Goal: Transaction & Acquisition: Purchase product/service

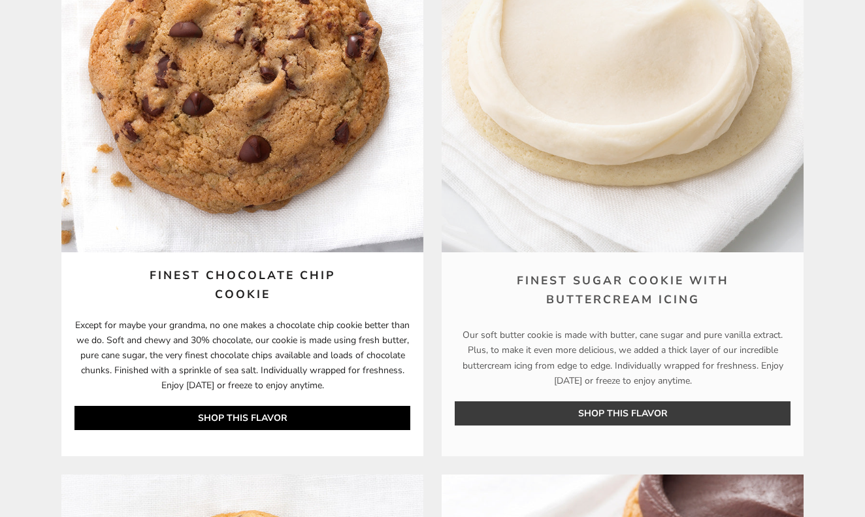
scroll to position [2680, 0]
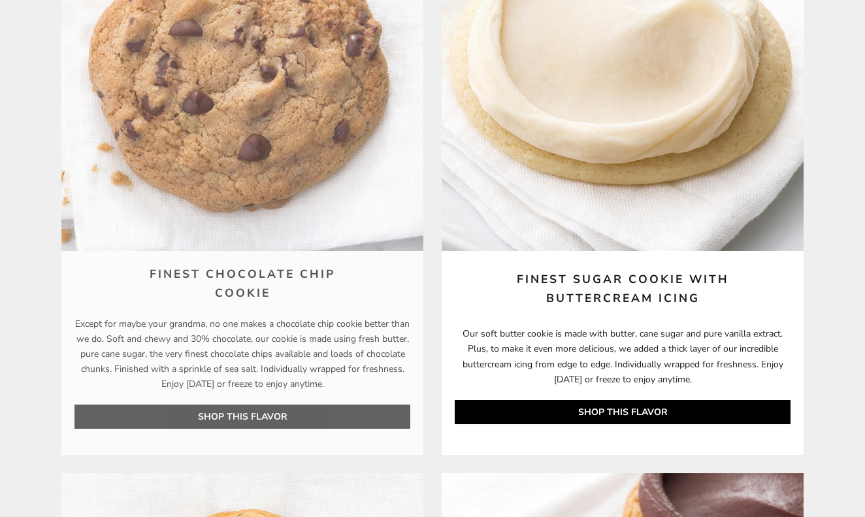
click at [234, 404] on link "SHOP THIS FLAVOR" at bounding box center [242, 416] width 336 height 24
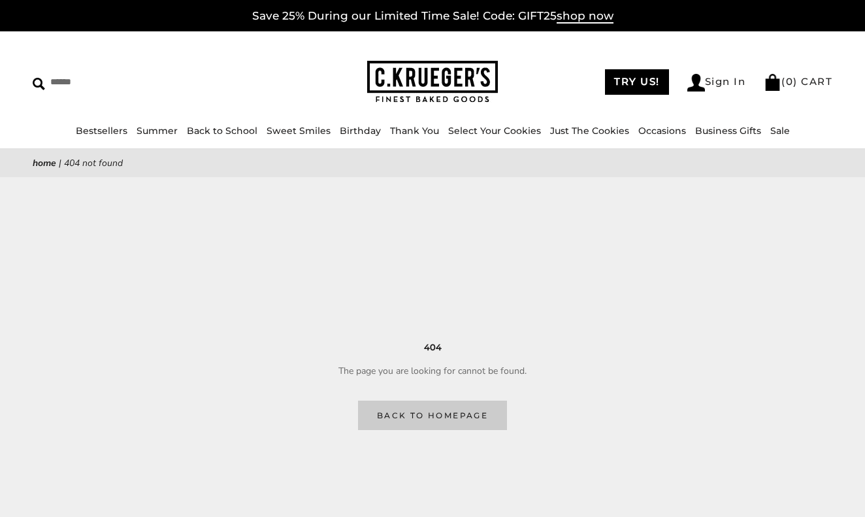
click at [417, 414] on link "Back to homepage" at bounding box center [432, 414] width 149 height 29
click at [436, 412] on link "Back to homepage" at bounding box center [432, 414] width 149 height 29
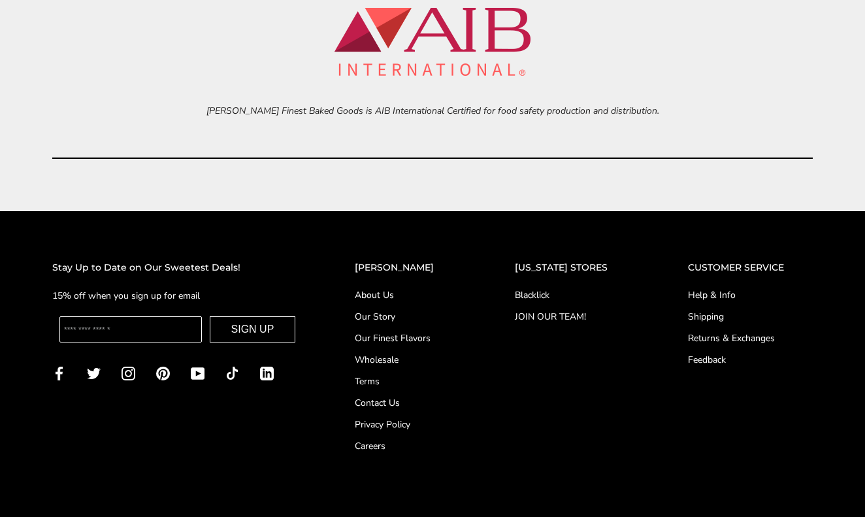
scroll to position [5174, 0]
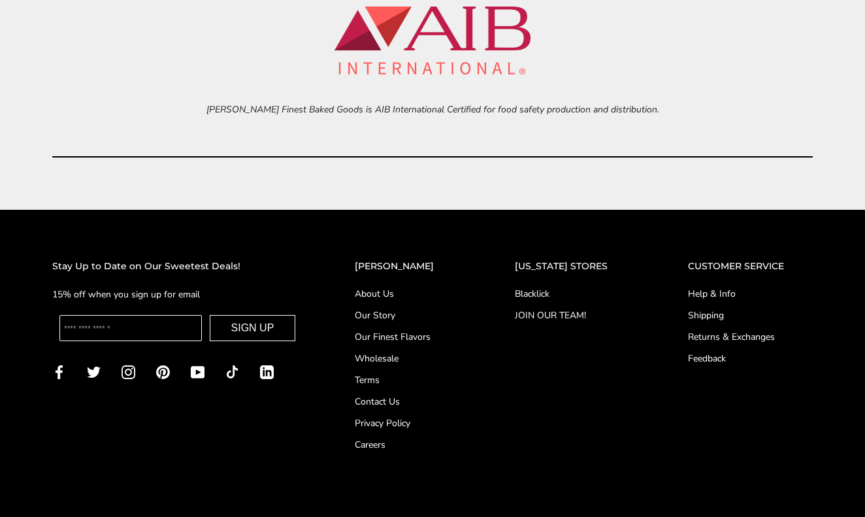
click at [710, 287] on link "Help & Info" at bounding box center [750, 294] width 125 height 14
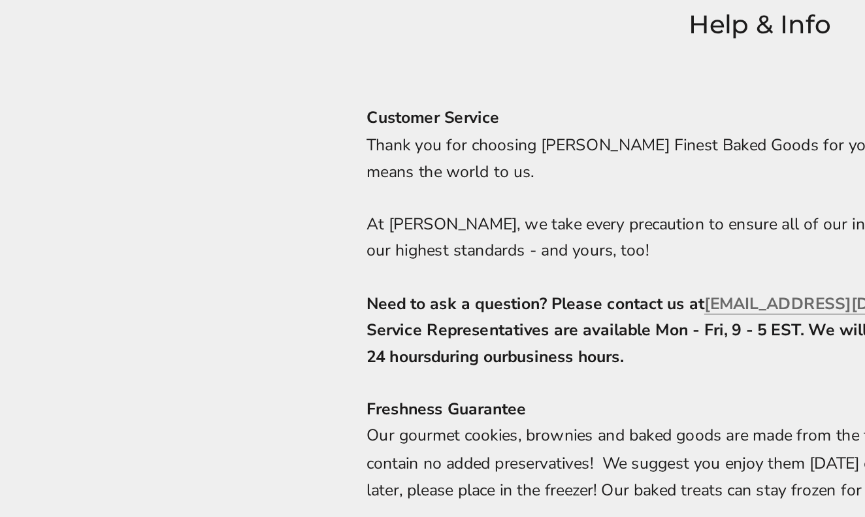
scroll to position [206, 0]
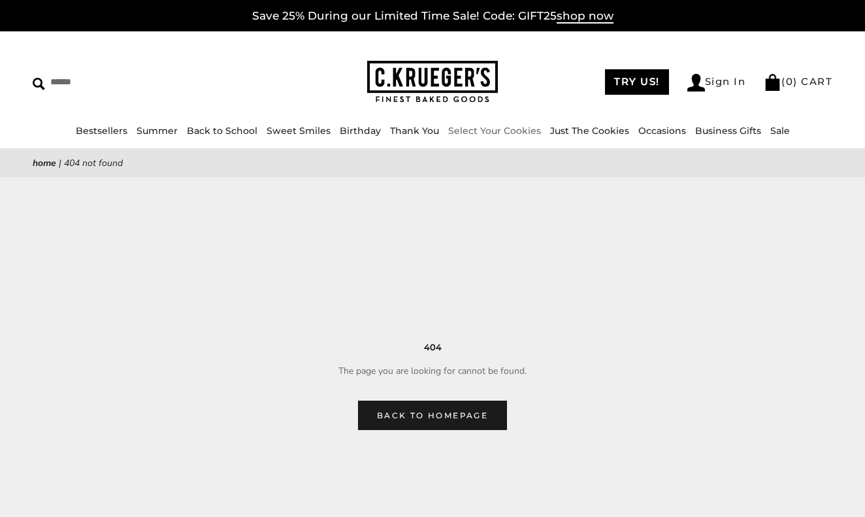
click at [482, 129] on link "Select Your Cookies" at bounding box center [494, 131] width 93 height 12
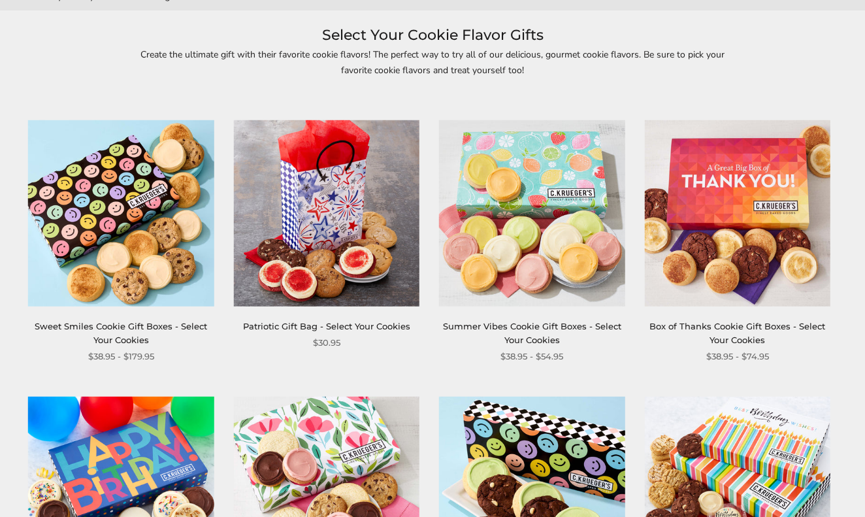
scroll to position [160, 0]
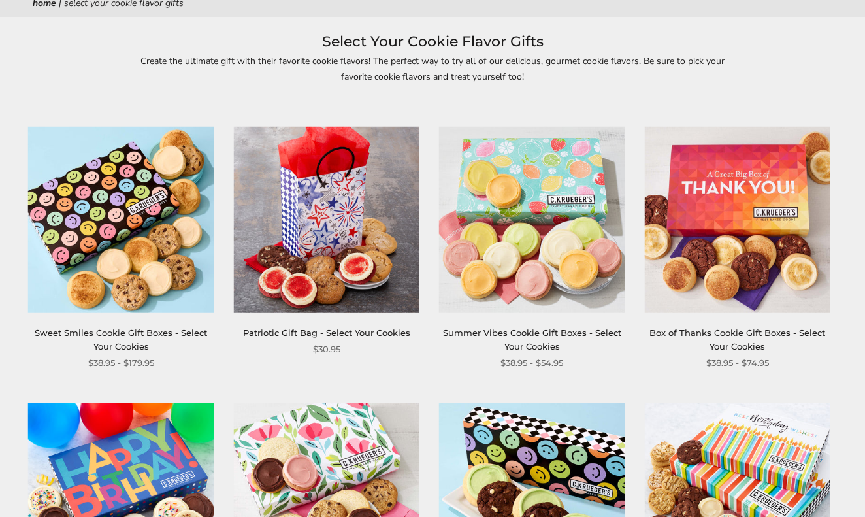
click at [728, 191] on img at bounding box center [737, 220] width 186 height 186
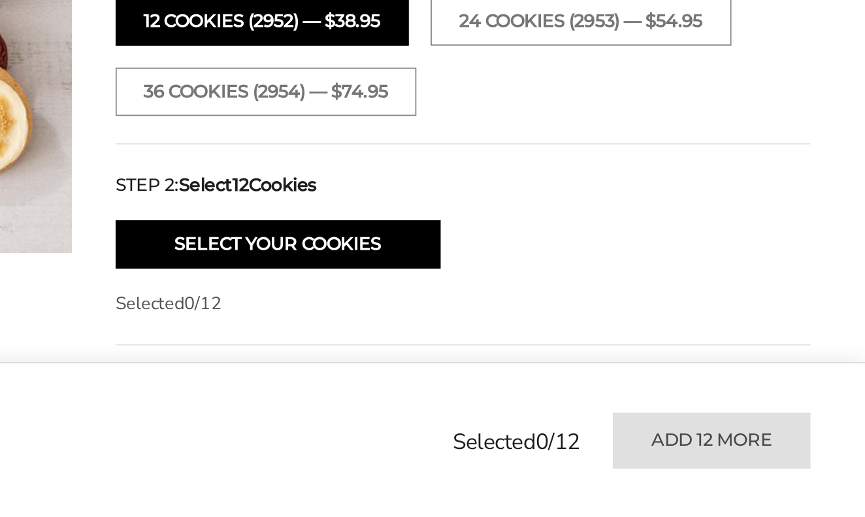
scroll to position [447, 0]
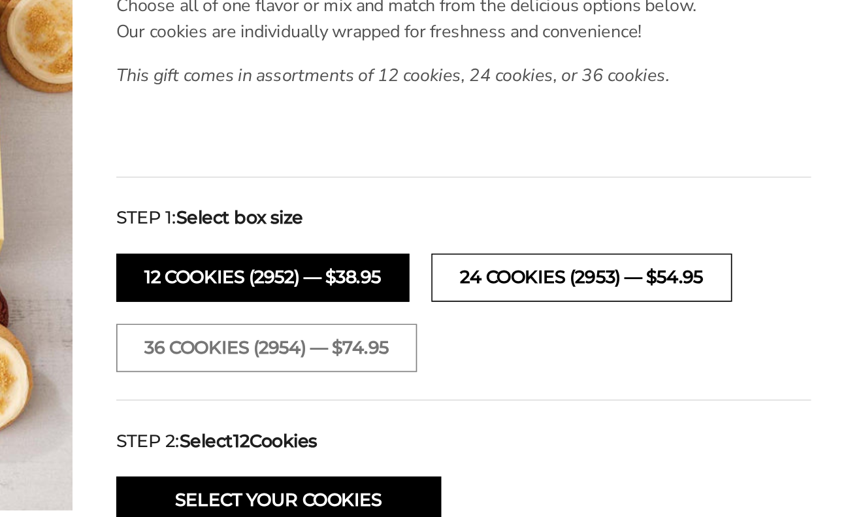
click at [606, 207] on button "24 COOKIES (2953) — $54.95" at bounding box center [695, 221] width 178 height 29
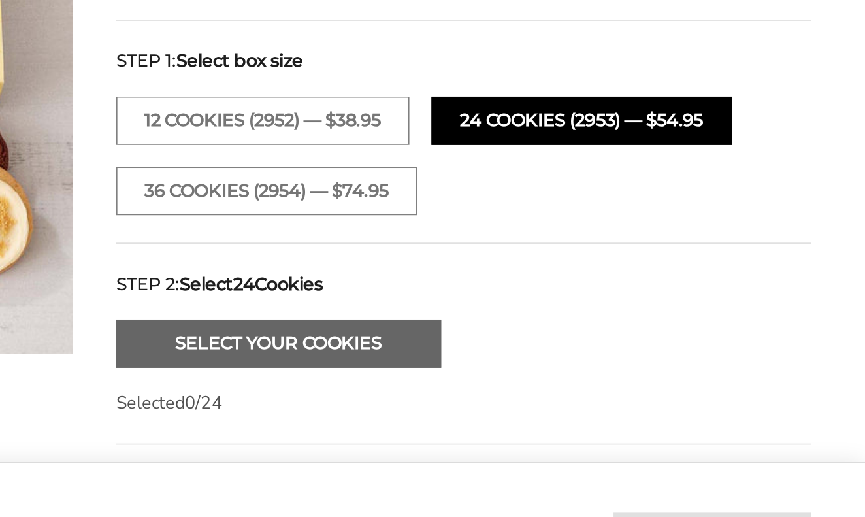
click at [419, 340] on button "Select Your Cookies" at bounding box center [515, 354] width 193 height 29
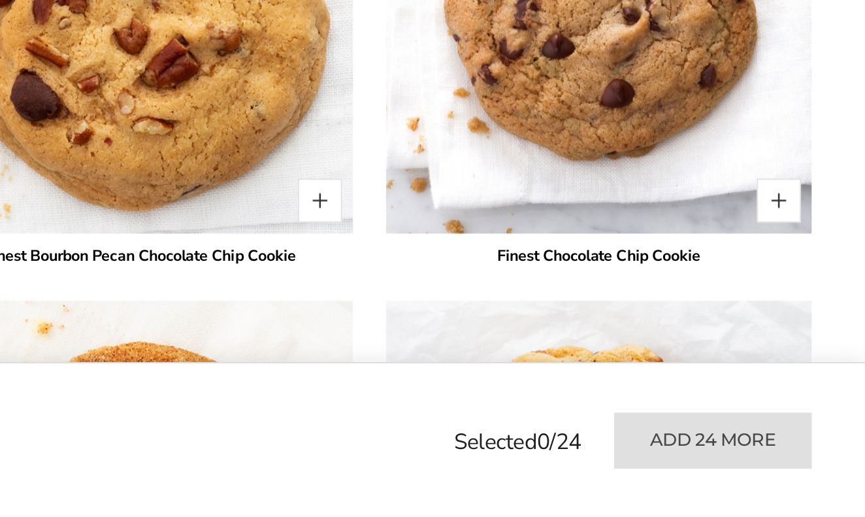
scroll to position [2174, 0]
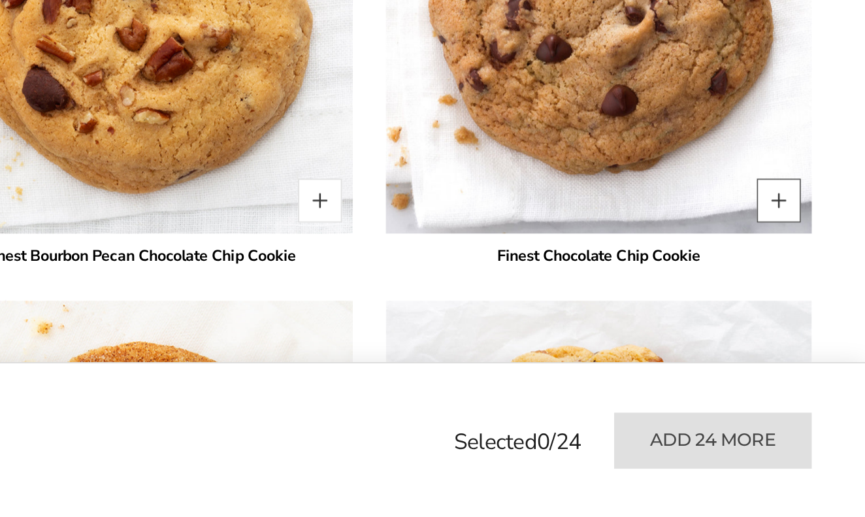
click at [800, 316] on button "Quantity button plus" at bounding box center [813, 329] width 26 height 26
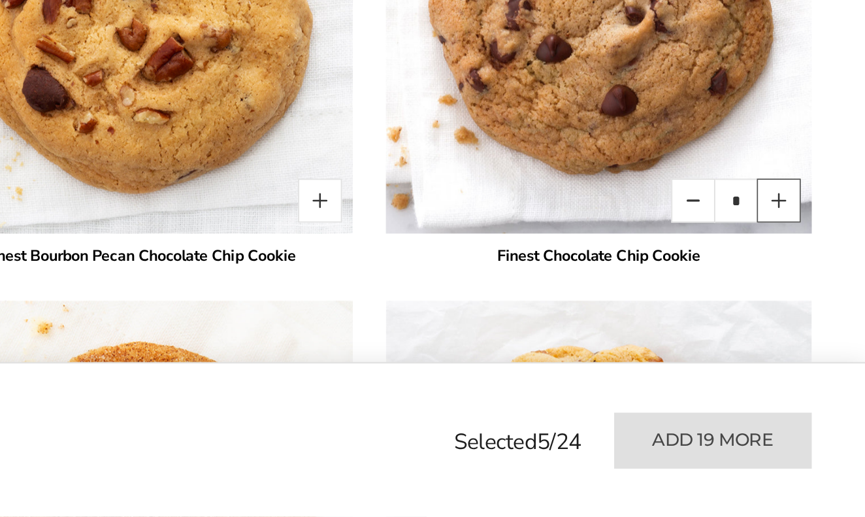
click at [800, 316] on button "Quantity button plus" at bounding box center [813, 329] width 26 height 26
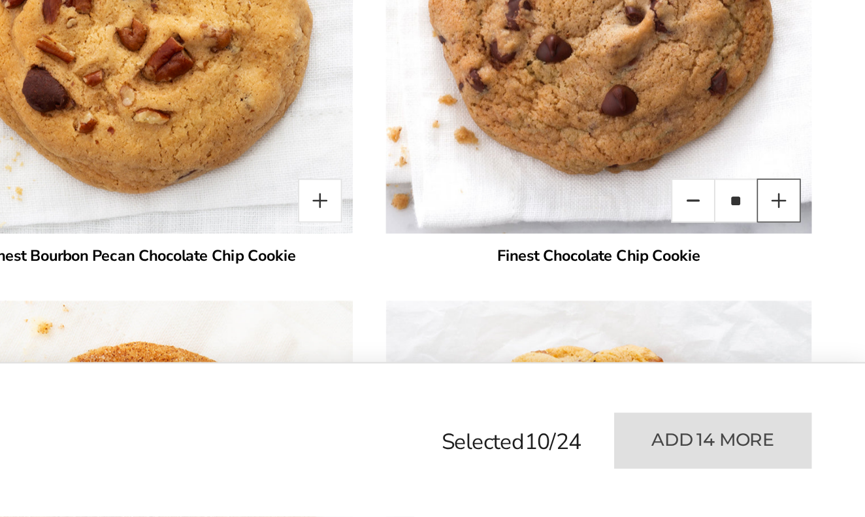
click at [800, 316] on button "Quantity button plus" at bounding box center [813, 329] width 26 height 26
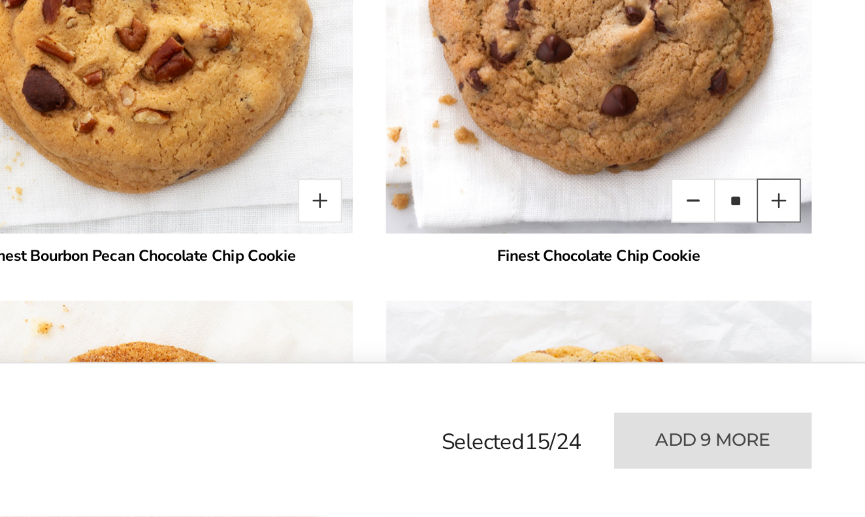
click at [800, 316] on button "Quantity button plus" at bounding box center [813, 329] width 26 height 26
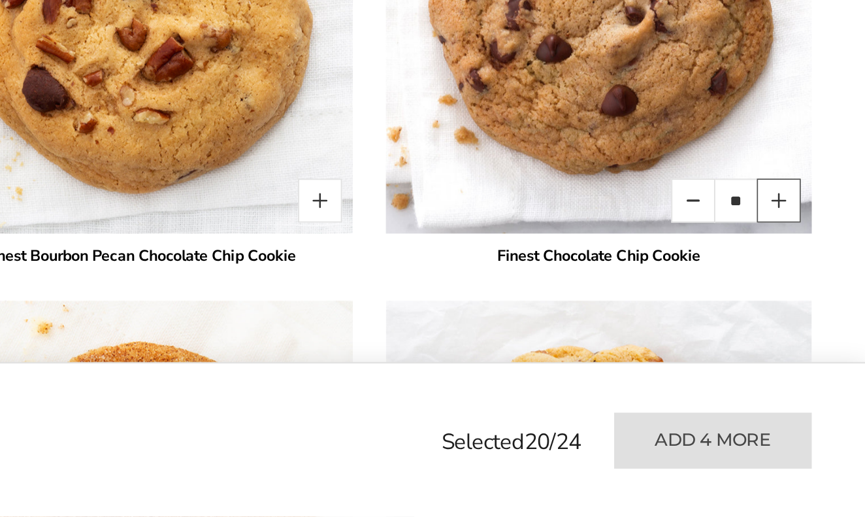
click at [800, 316] on button "Quantity button plus" at bounding box center [813, 329] width 26 height 26
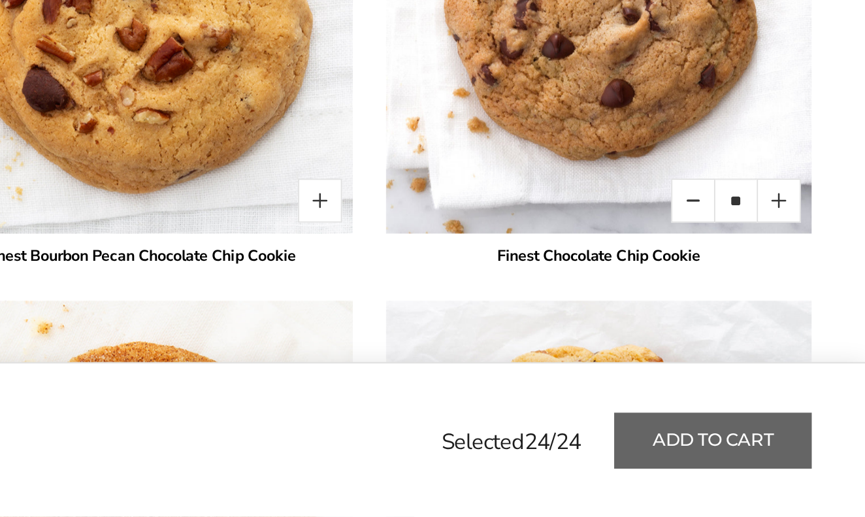
click at [715, 455] on button "Add to cart" at bounding box center [774, 471] width 118 height 33
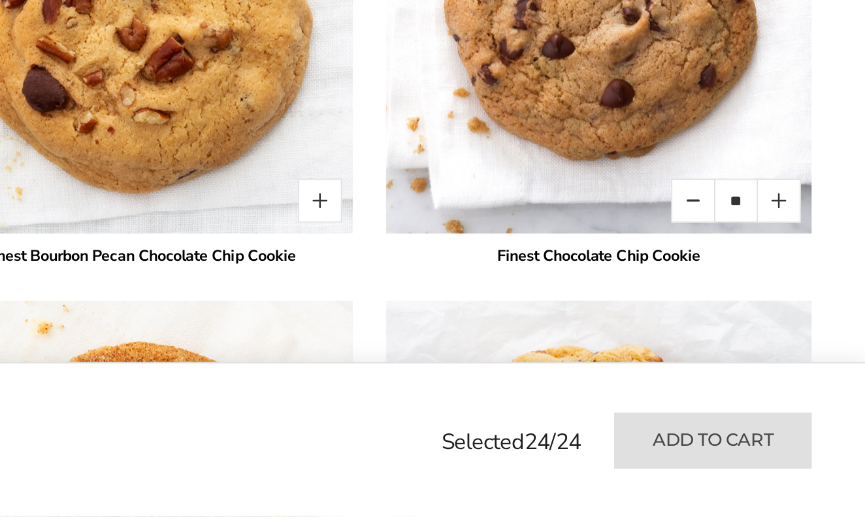
type input "*"
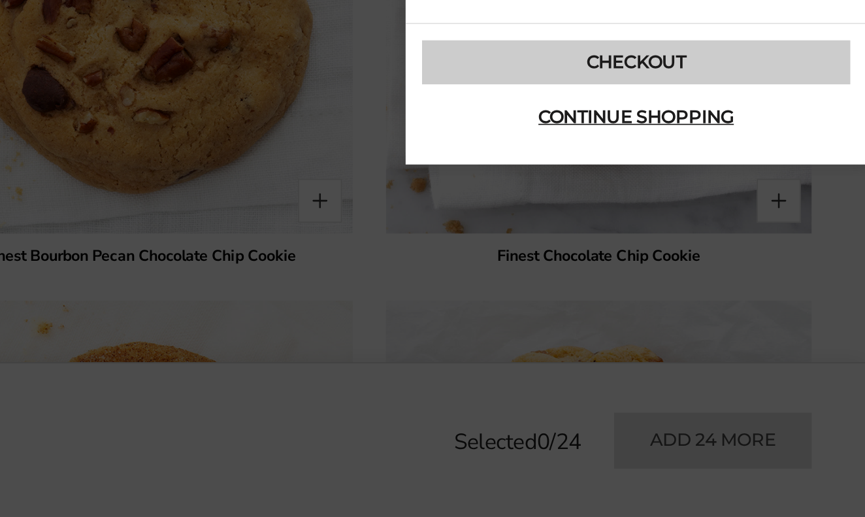
click at [600, 233] on link "Checkout" at bounding box center [727, 246] width 255 height 26
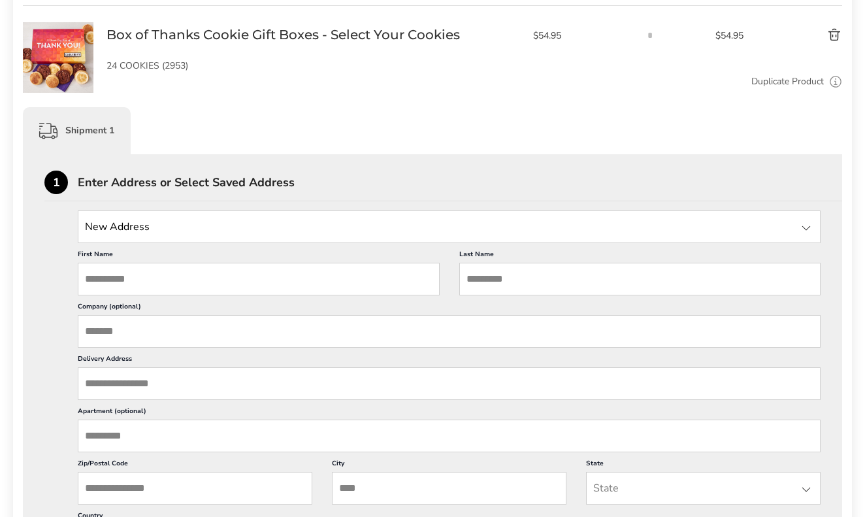
scroll to position [227, 0]
type input "********"
type input "***"
click at [103, 284] on input "********" at bounding box center [259, 279] width 362 height 33
click at [99, 283] on input "********" at bounding box center [259, 279] width 362 height 33
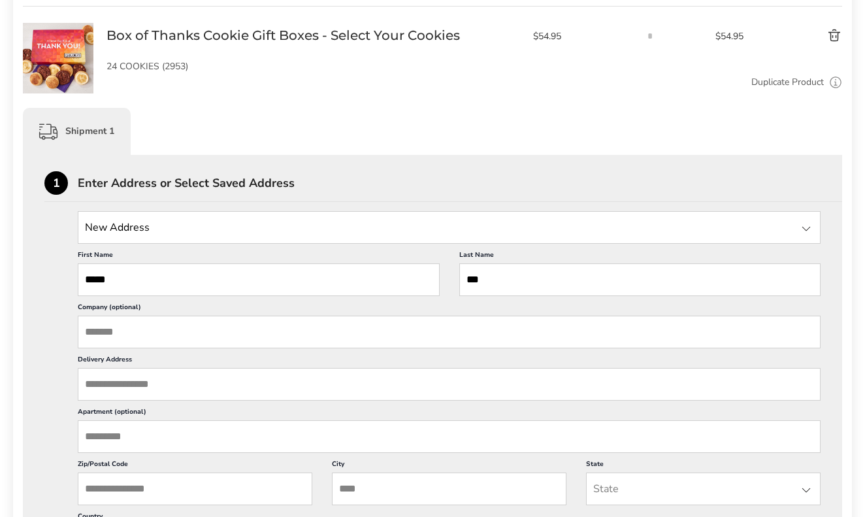
click at [425, 282] on input "****" at bounding box center [259, 279] width 362 height 33
click at [806, 229] on div at bounding box center [806, 229] width 16 height 16
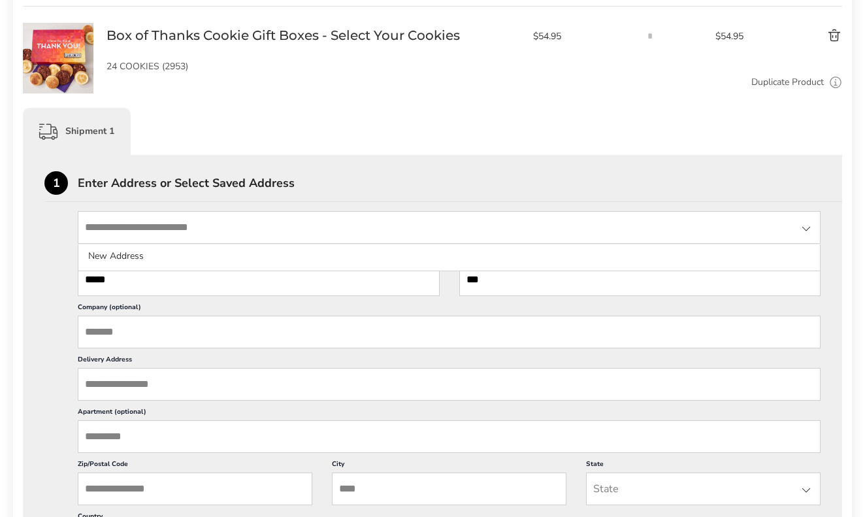
click at [806, 229] on div at bounding box center [806, 229] width 16 height 16
click at [87, 286] on input "****" at bounding box center [259, 279] width 362 height 33
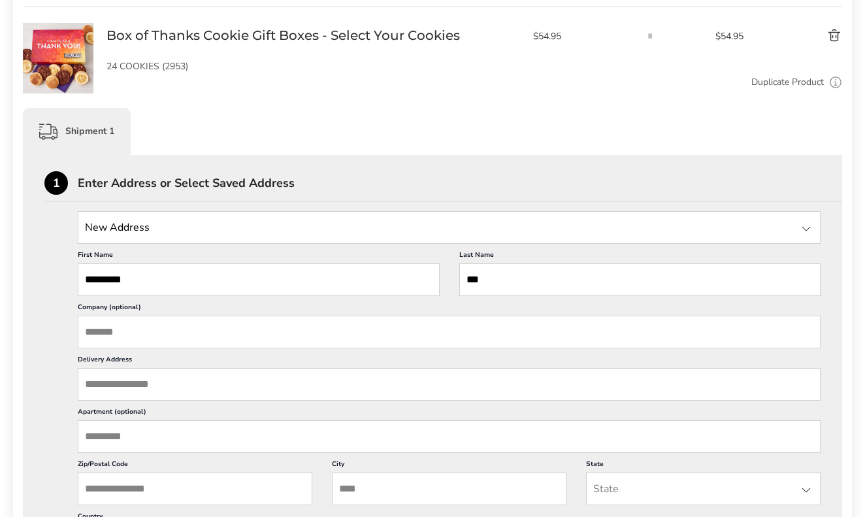
type input "********"
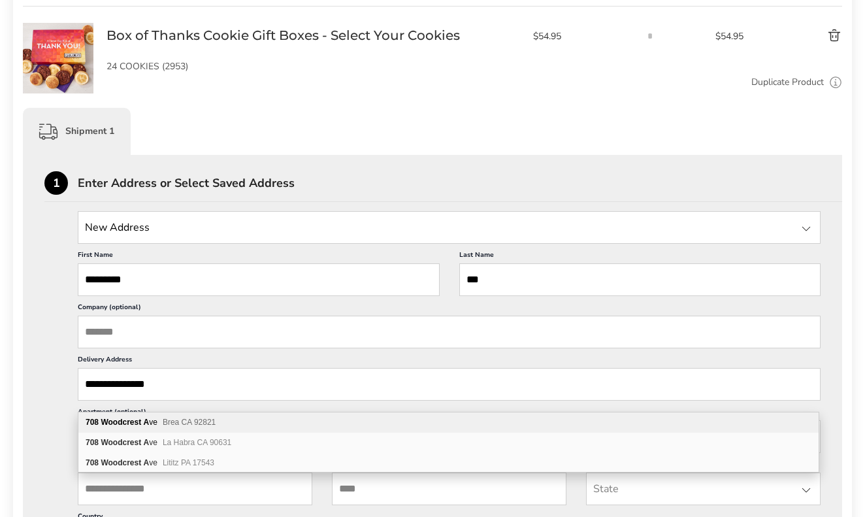
click at [135, 420] on b "Woodcrest" at bounding box center [121, 421] width 41 height 9
type input "**********"
type input "****"
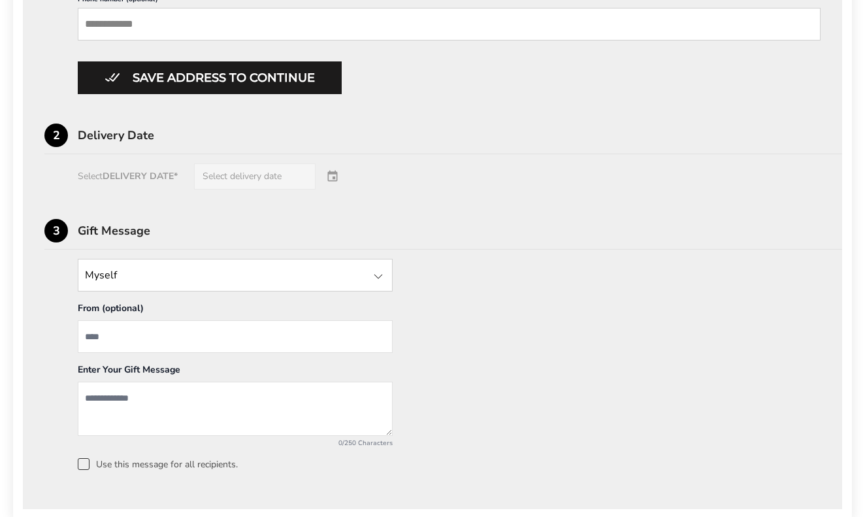
scroll to position [796, 0]
click at [333, 189] on div "Select DELIVERY DATE* Select delivery date" at bounding box center [432, 176] width 776 height 26
click at [85, 352] on input "From" at bounding box center [235, 335] width 315 height 33
type input "*****"
click at [86, 421] on textarea "Add a message" at bounding box center [235, 408] width 315 height 54
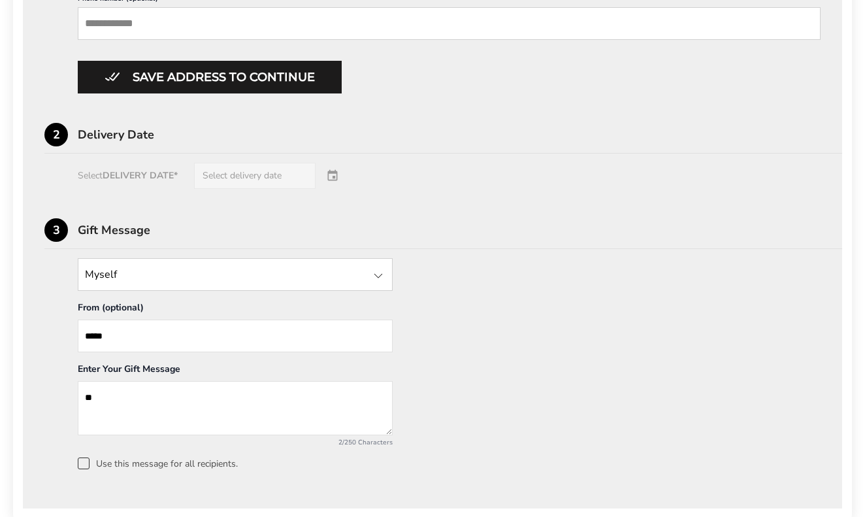
type textarea "*"
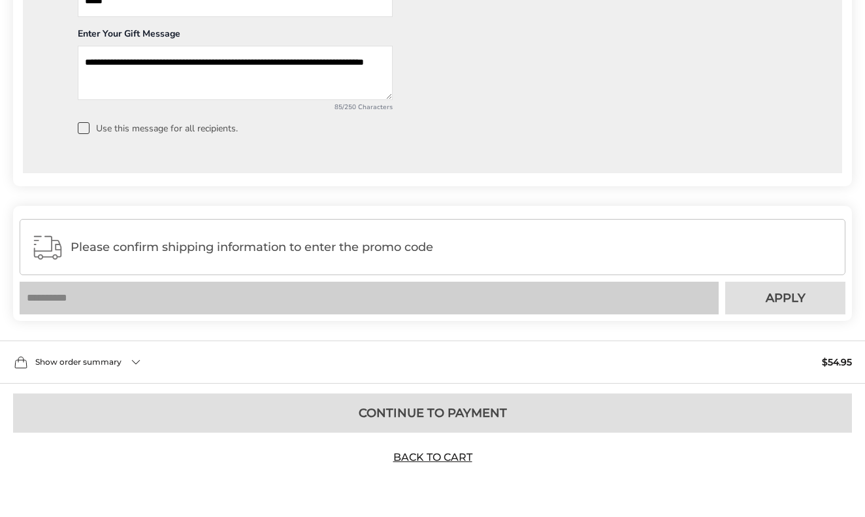
scroll to position [1155, 0]
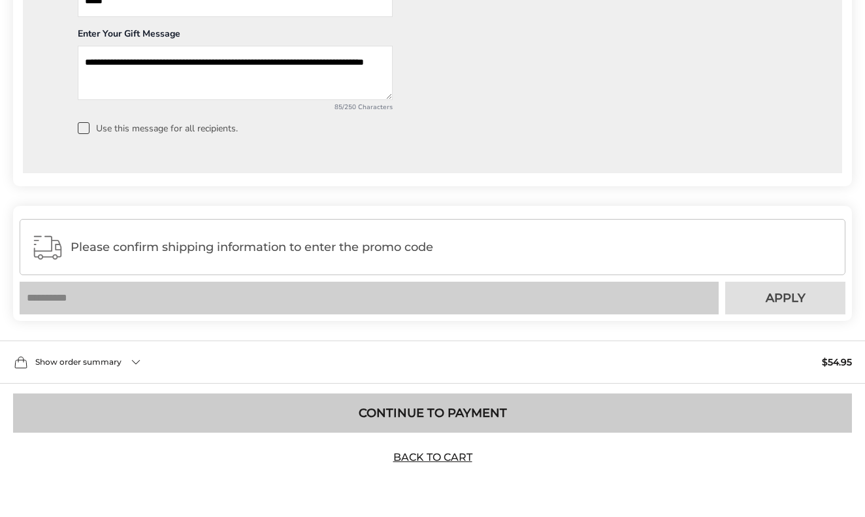
type textarea "**********"
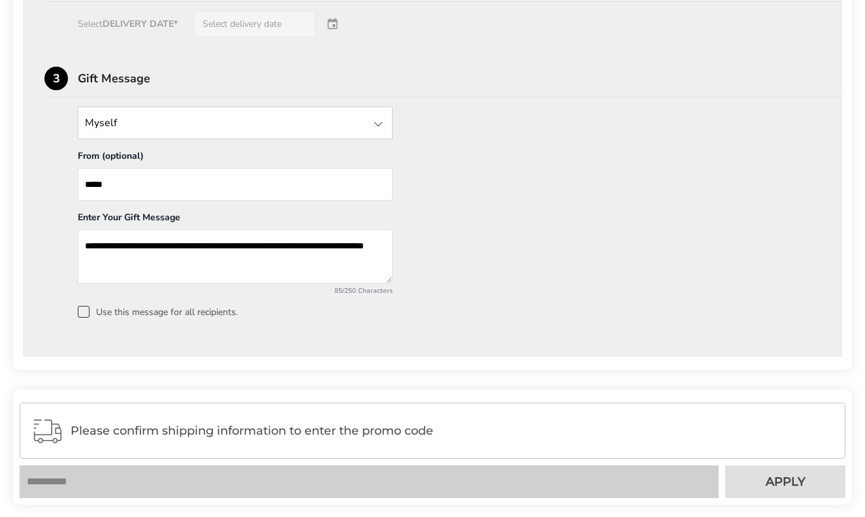
scroll to position [950, 0]
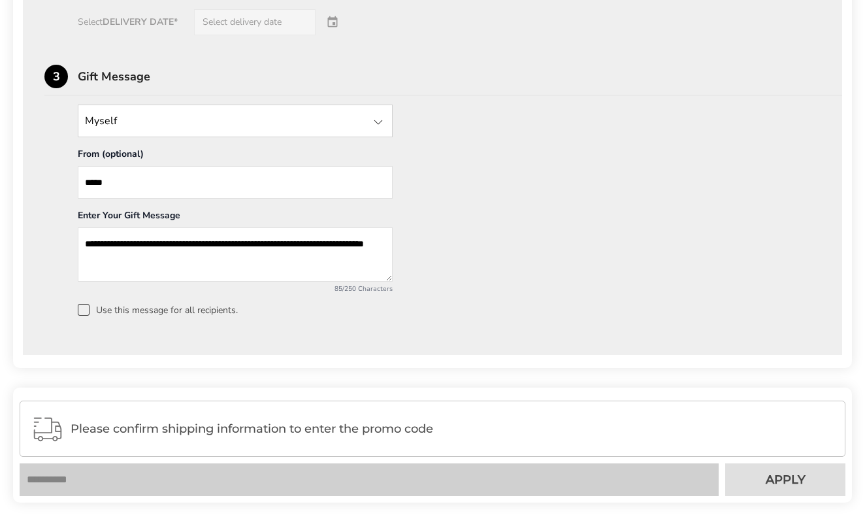
click at [50, 446] on rect at bounding box center [247, 428] width 457 height 59
click at [177, 435] on span "Please confirm shipping information to enter the promo code" at bounding box center [452, 428] width 763 height 13
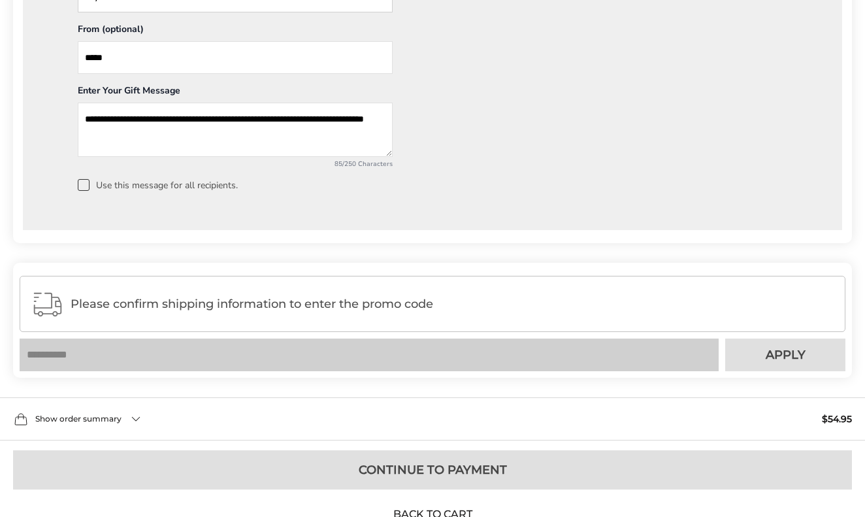
scroll to position [1075, 0]
click at [138, 440] on div "Show order summary $54.95" at bounding box center [432, 418] width 865 height 43
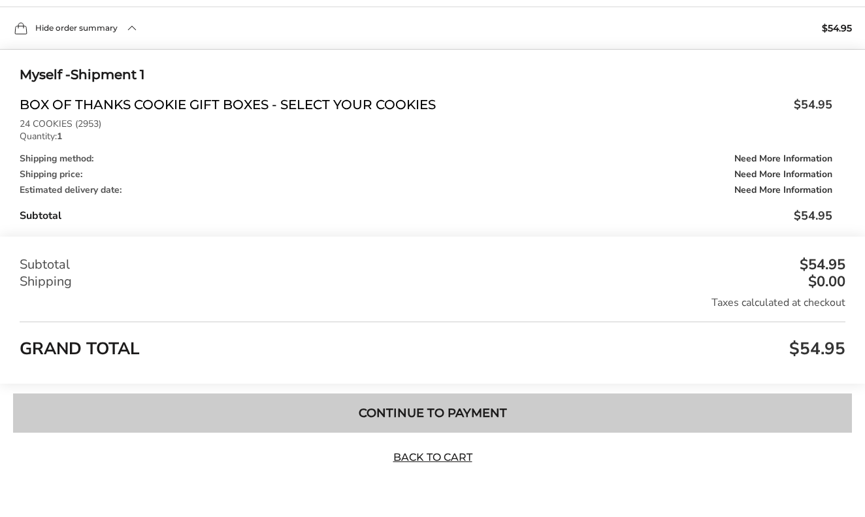
scroll to position [1488, 0]
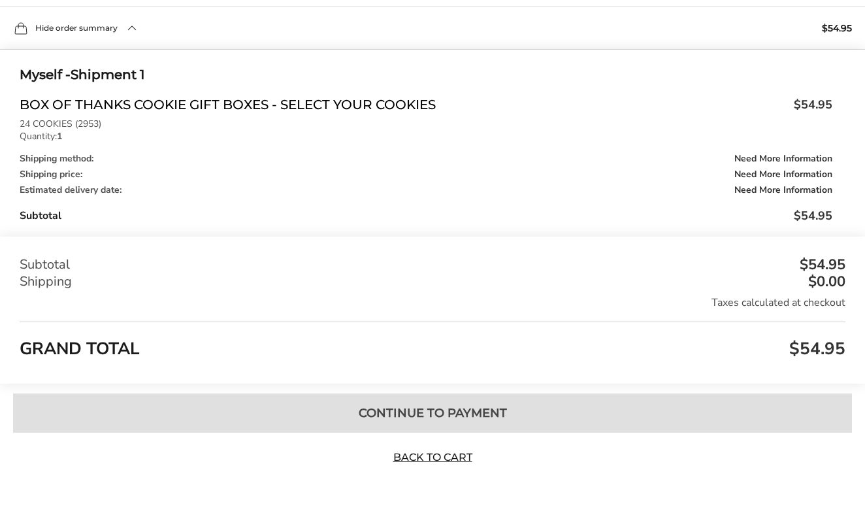
click at [64, 165] on div "Shipping method: Need More Information Shipping price: Need More Information Es…" at bounding box center [426, 174] width 813 height 41
click at [63, 163] on div "Shipping method: Need More Information" at bounding box center [426, 158] width 813 height 9
click at [61, 187] on div "Estimated delivery date: Need More Information" at bounding box center [426, 190] width 813 height 9
click at [48, 197] on div "Myself - Shipment 1 Box of Thanks Cookie Gift Boxes - Select Your Cookies $54.9…" at bounding box center [426, 150] width 813 height 172
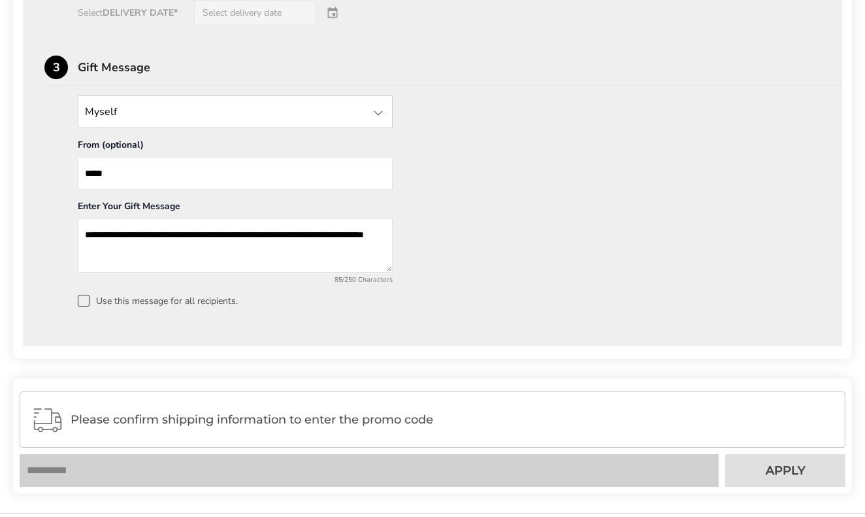
scroll to position [958, 0]
click at [379, 122] on div at bounding box center [378, 114] width 16 height 16
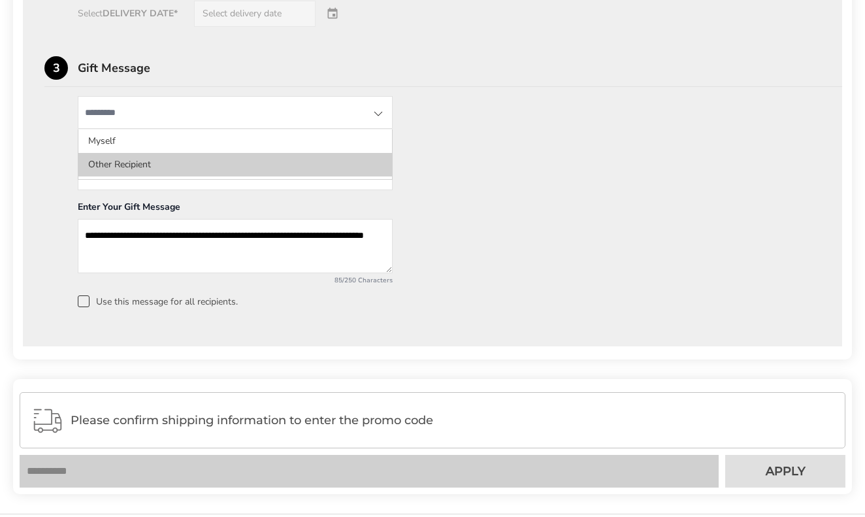
click at [106, 176] on li "Other Recipient" at bounding box center [235, 165] width 314 height 24
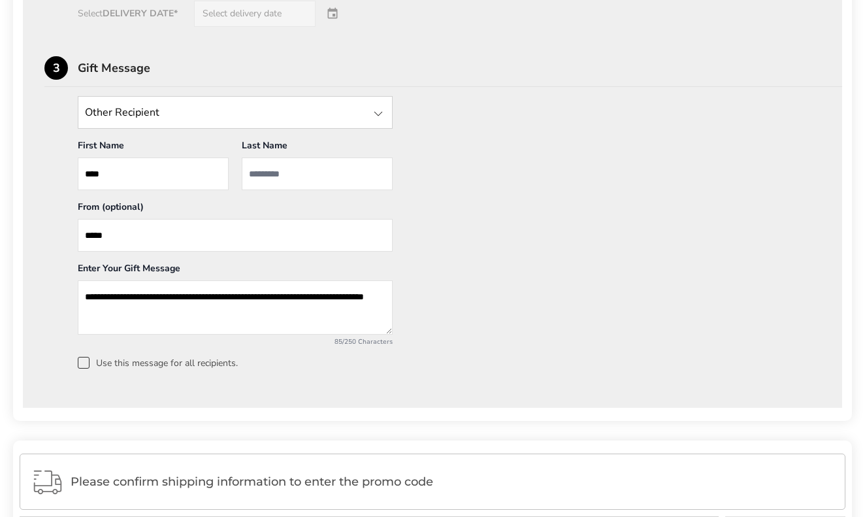
type input "****"
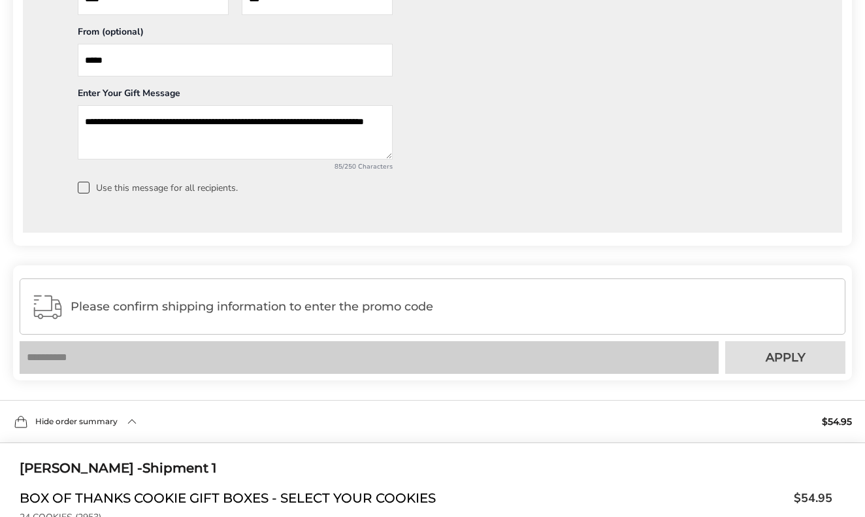
scroll to position [1134, 0]
type input "***"
click at [86, 193] on span at bounding box center [84, 187] width 12 height 12
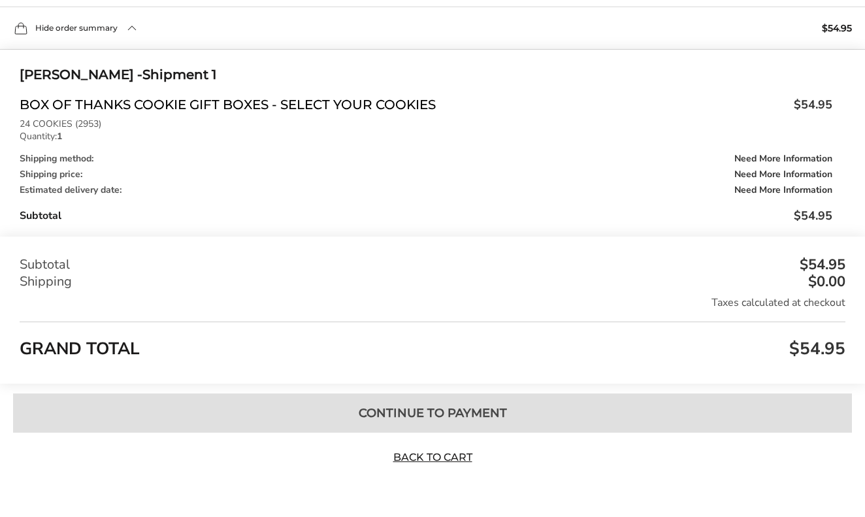
scroll to position [1550, 0]
click at [75, 163] on div "Shipping method: Need More Information" at bounding box center [426, 158] width 813 height 9
click at [786, 166] on div "Shipping method: Need More Information Shipping price: Need More Information Es…" at bounding box center [426, 174] width 813 height 41
click at [783, 158] on span "Need More Information" at bounding box center [783, 158] width 98 height 9
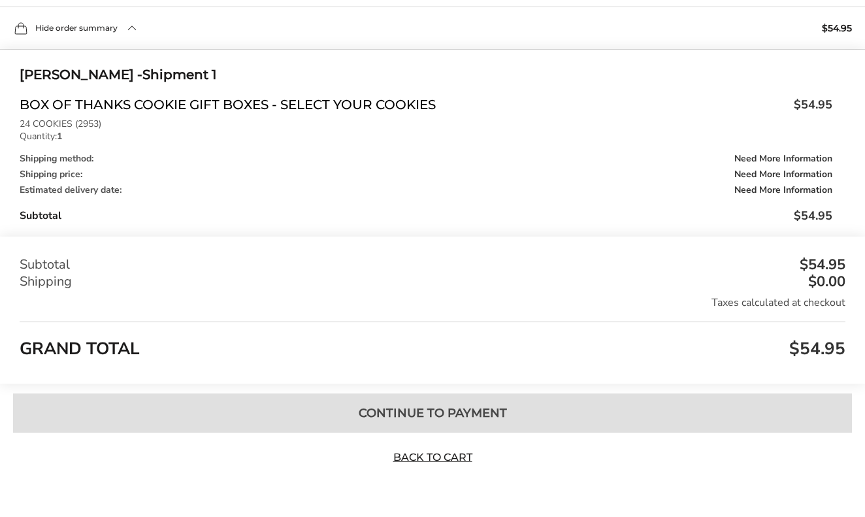
click at [76, 159] on div "Shipping method: Need More Information" at bounding box center [426, 158] width 813 height 9
click at [82, 155] on div "Shipping method: Need More Information" at bounding box center [426, 158] width 813 height 9
click at [94, 157] on div "Shipping method: Need More Information" at bounding box center [426, 158] width 813 height 9
click at [82, 161] on div "Shipping method: Need More Information" at bounding box center [426, 158] width 813 height 9
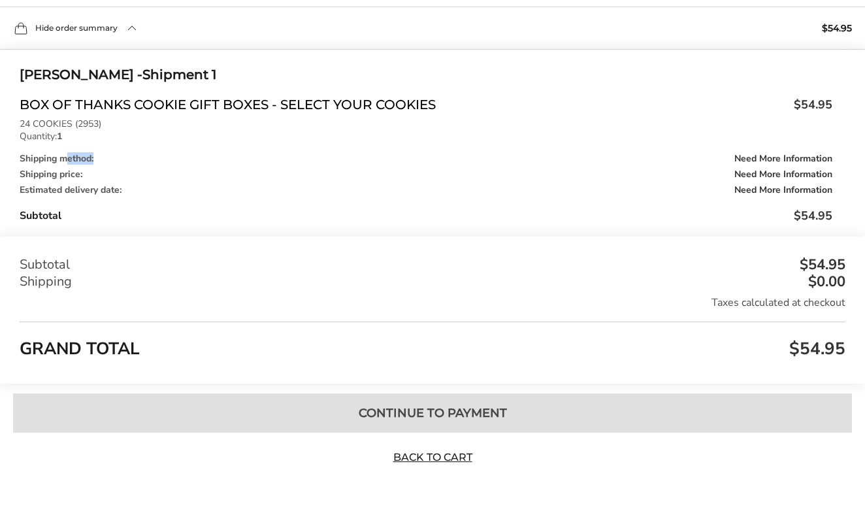
click at [82, 161] on div "Shipping method: Need More Information" at bounding box center [426, 158] width 813 height 9
click at [80, 170] on div "Shipping price: Need More Information" at bounding box center [426, 174] width 813 height 9
click at [92, 158] on div "Shipping method: Need More Information" at bounding box center [426, 158] width 813 height 9
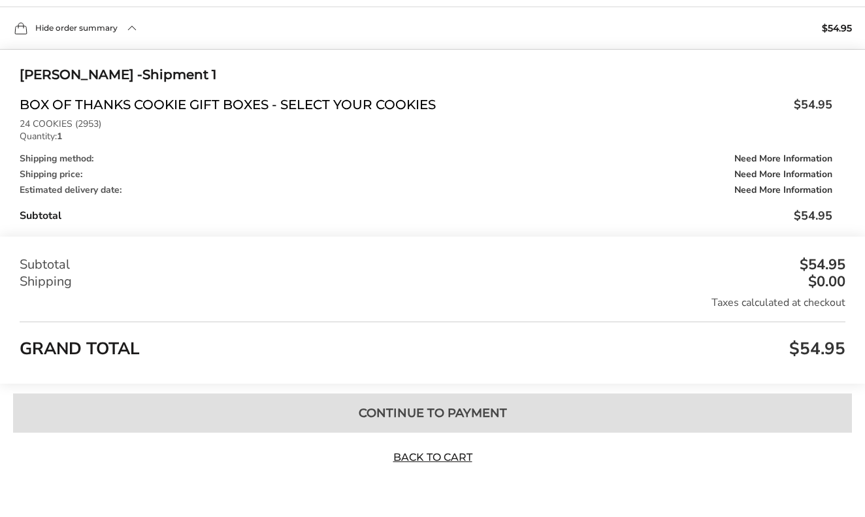
click at [92, 158] on div "Shipping method: Need More Information" at bounding box center [426, 158] width 813 height 9
click at [89, 191] on div "Estimated delivery date: Need More Information" at bounding box center [426, 190] width 813 height 9
click at [91, 189] on div "Estimated delivery date: Need More Information" at bounding box center [426, 190] width 813 height 9
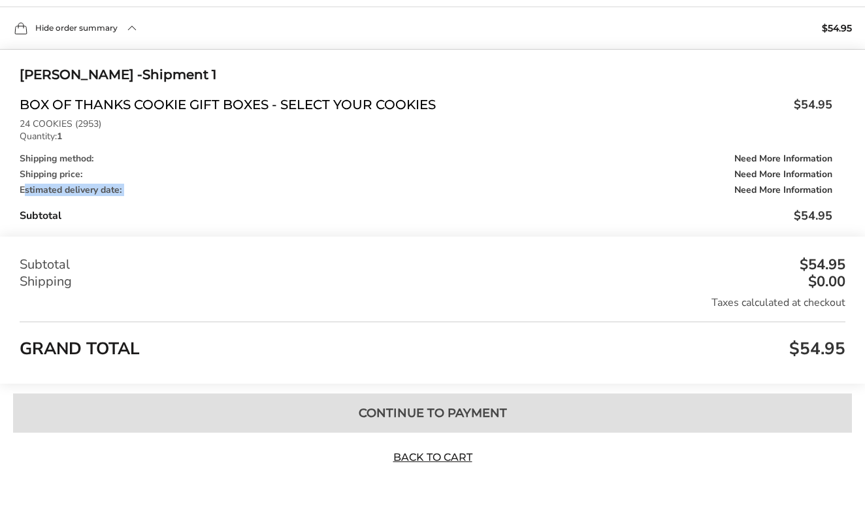
click at [115, 195] on div "Estimated delivery date: Need More Information" at bounding box center [426, 190] width 813 height 9
click at [119, 193] on div "Estimated delivery date: Need More Information" at bounding box center [426, 190] width 813 height 9
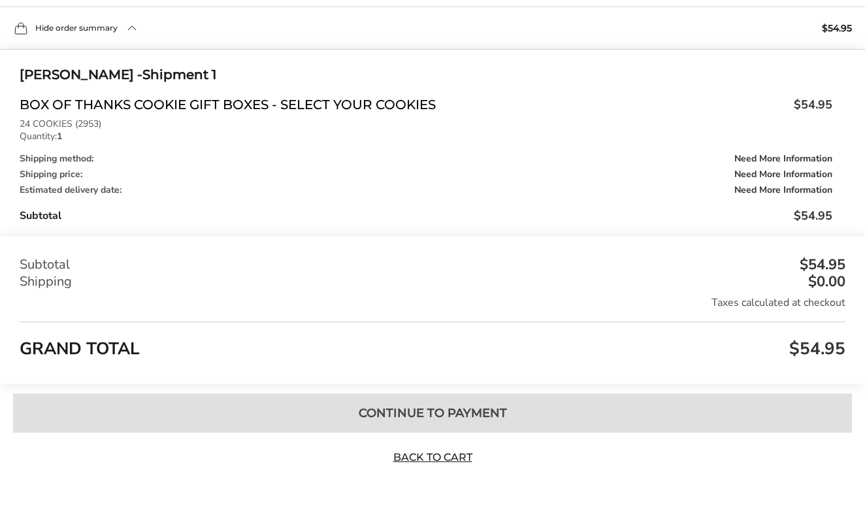
click at [119, 193] on div "Estimated delivery date: Need More Information" at bounding box center [426, 190] width 813 height 9
click at [115, 193] on div "Estimated delivery date: Need More Information" at bounding box center [426, 190] width 813 height 9
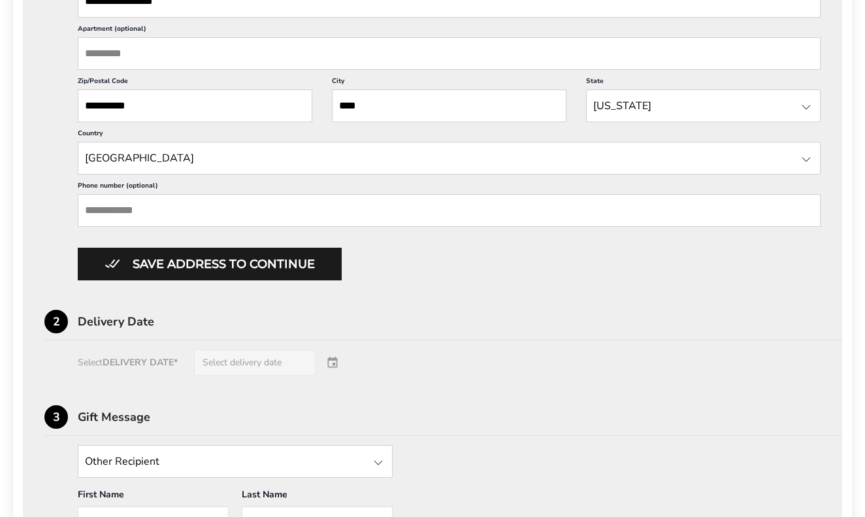
scroll to position [607, 0]
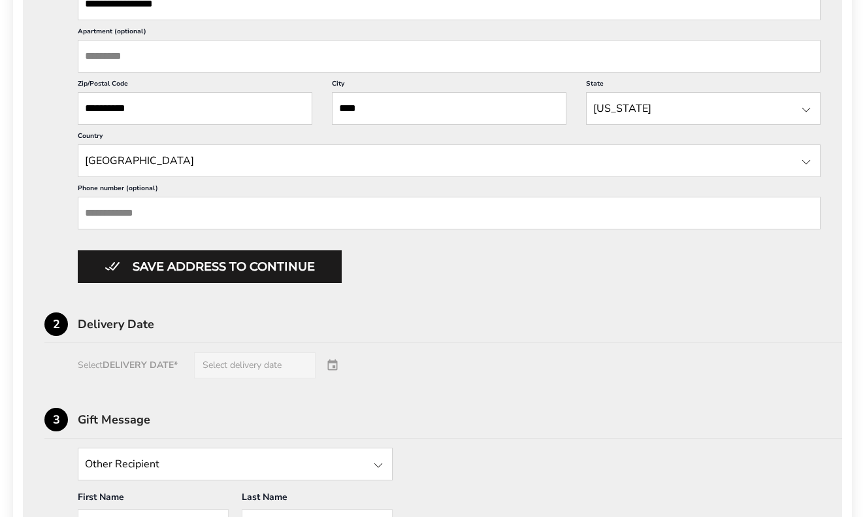
click at [335, 378] on div "Select DELIVERY DATE* Select delivery date" at bounding box center [432, 365] width 776 height 26
click at [251, 378] on div "Select DELIVERY DATE* Select delivery date" at bounding box center [432, 365] width 776 height 26
click at [95, 378] on div "Select DELIVERY DATE* Select delivery date" at bounding box center [432, 365] width 776 height 26
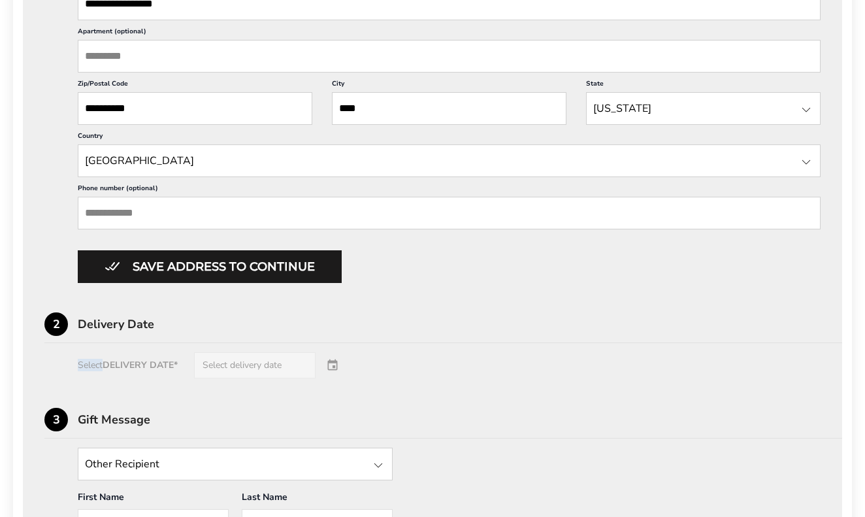
click at [95, 378] on div "Select DELIVERY DATE* Select delivery date" at bounding box center [432, 365] width 776 height 26
click at [97, 330] on div "Delivery Date" at bounding box center [460, 324] width 764 height 12
click at [142, 330] on div "Delivery Date" at bounding box center [460, 324] width 764 height 12
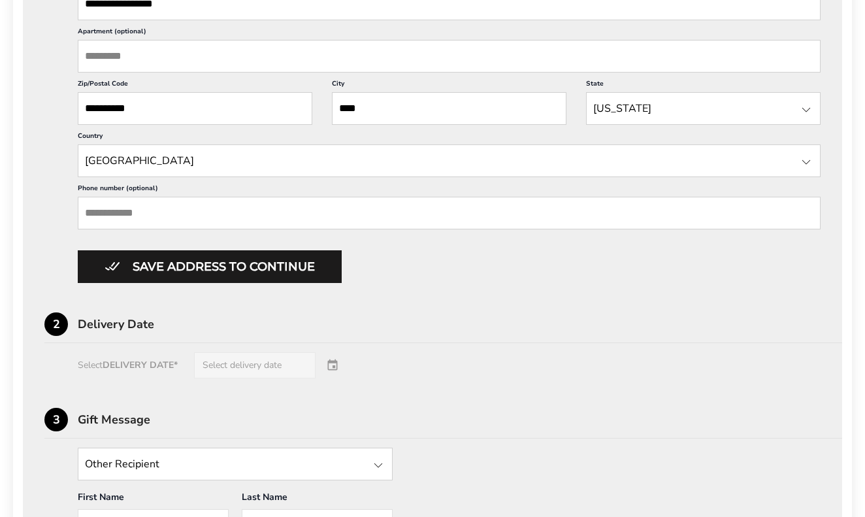
click at [148, 330] on div "Delivery Date" at bounding box center [460, 324] width 764 height 12
click at [154, 330] on div "Delivery Date" at bounding box center [460, 324] width 764 height 12
click at [155, 330] on div "Delivery Date" at bounding box center [460, 324] width 764 height 12
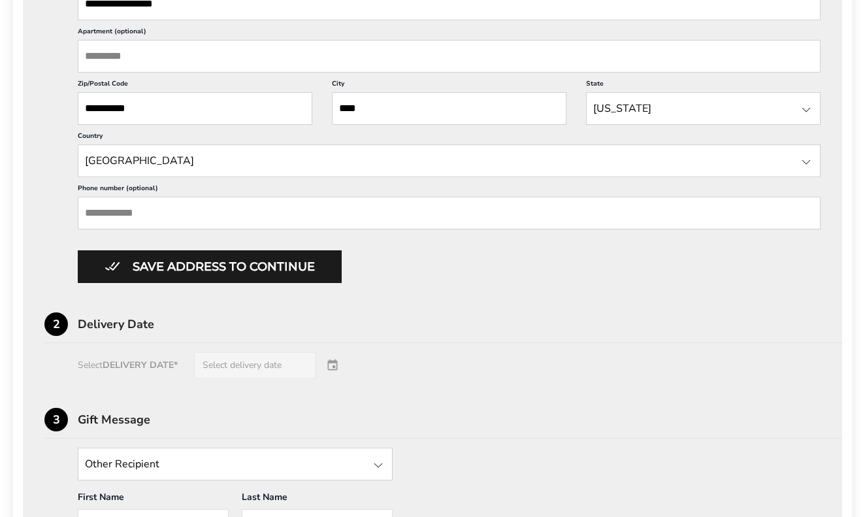
click at [152, 330] on div "Delivery Date" at bounding box center [460, 324] width 764 height 12
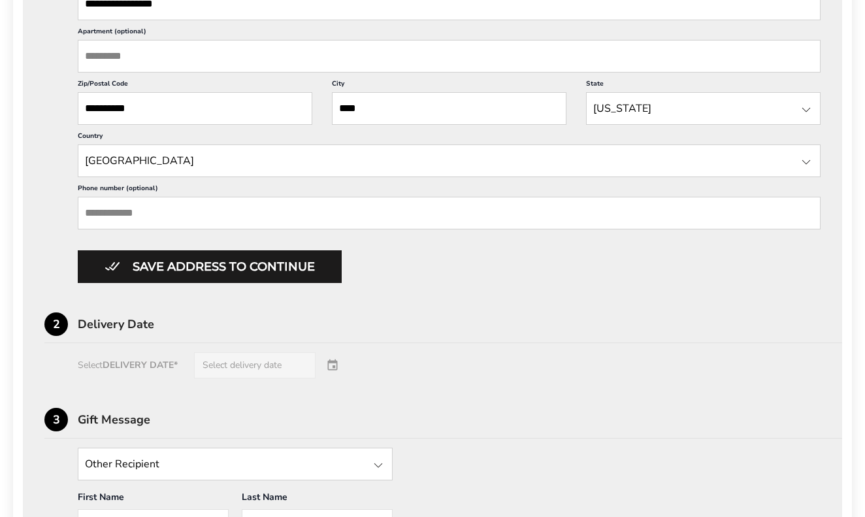
click at [157, 378] on div "Select DELIVERY DATE* Select delivery date" at bounding box center [432, 365] width 776 height 26
click at [335, 378] on div "Select DELIVERY DATE* Select delivery date" at bounding box center [432, 365] width 776 height 26
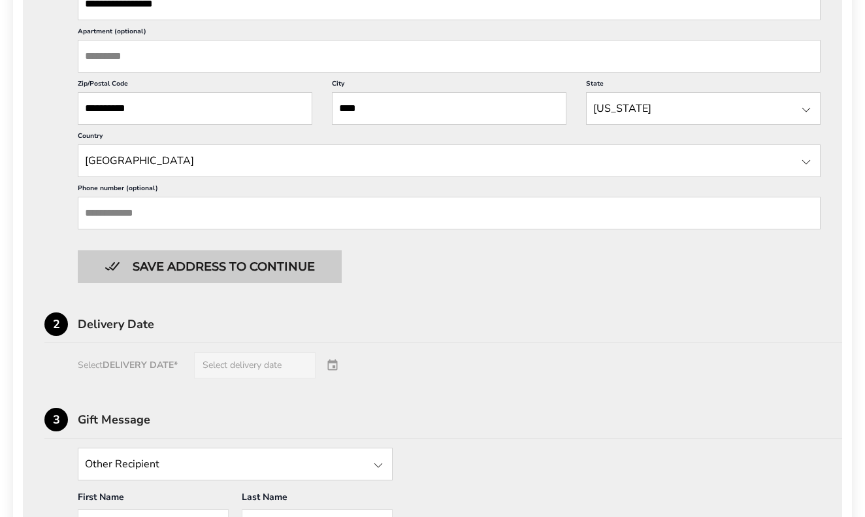
click at [216, 282] on button "Save address to continue" at bounding box center [210, 266] width 264 height 33
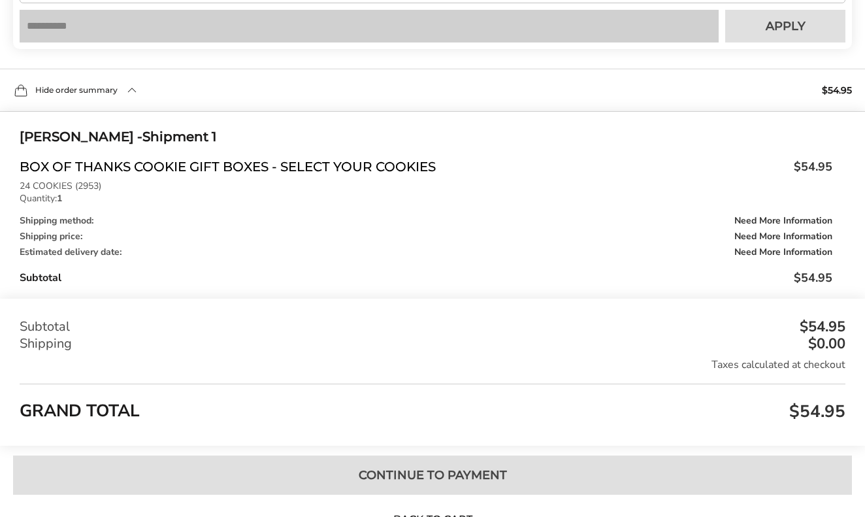
scroll to position [1108, 0]
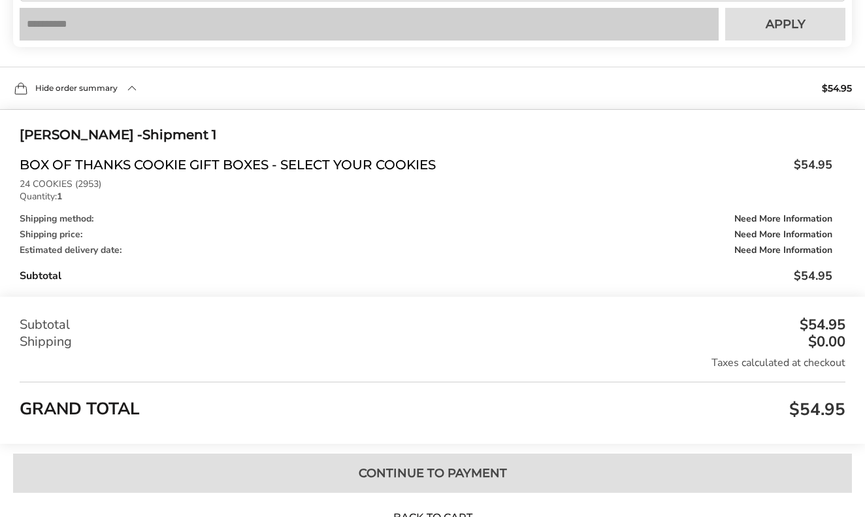
click at [775, 253] on span "Need More Information" at bounding box center [783, 250] width 98 height 9
click at [777, 238] on span "Need More Information" at bounding box center [783, 234] width 98 height 9
click at [774, 223] on span "Need More Information" at bounding box center [783, 218] width 98 height 9
click at [53, 255] on div "Estimated delivery date: Need More Information" at bounding box center [426, 250] width 813 height 9
click at [52, 231] on div "Shipping method: Need More Information Shipping price: Need More Information Es…" at bounding box center [426, 234] width 813 height 41
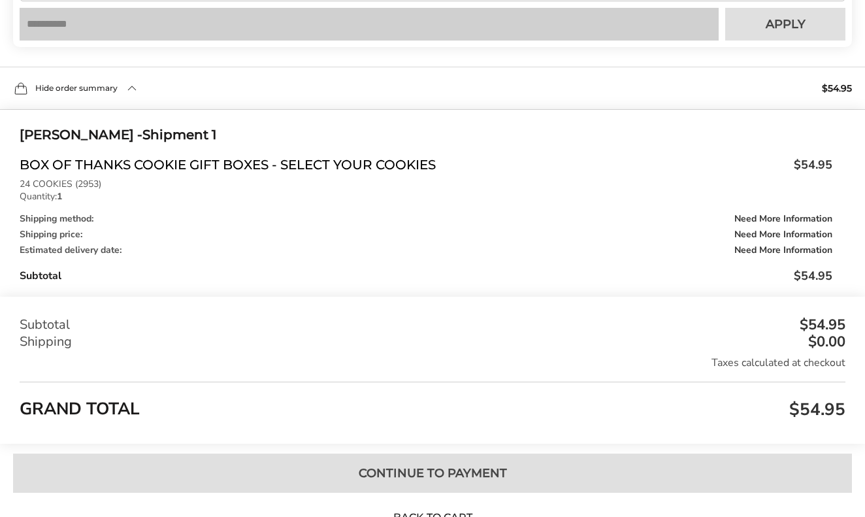
click at [52, 221] on div "Shipping method: Need More Information" at bounding box center [426, 218] width 813 height 9
click at [817, 231] on div "Shipping method: Need More Information Shipping price: Need More Information Es…" at bounding box center [426, 234] width 813 height 41
click at [813, 223] on span "Need More Information" at bounding box center [783, 218] width 98 height 9
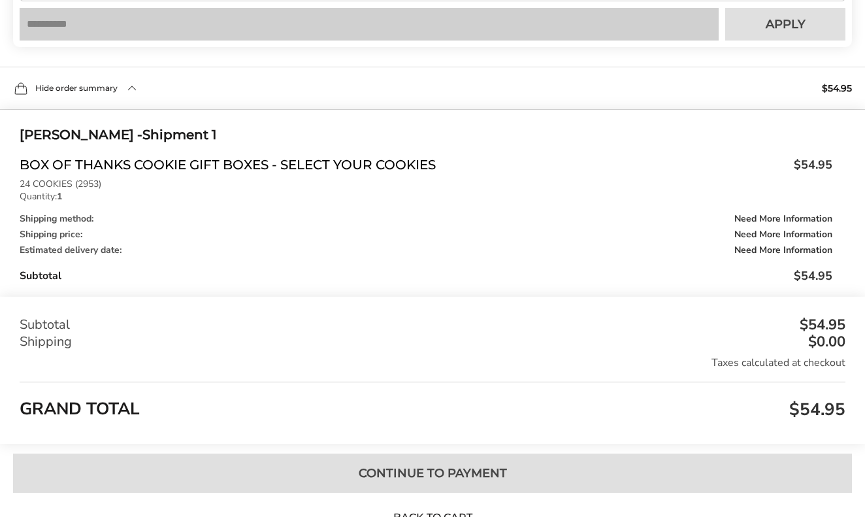
click at [815, 231] on div "Shipping method: Need More Information Shipping price: Need More Information Es…" at bounding box center [426, 234] width 813 height 41
click at [812, 223] on span "Need More Information" at bounding box center [783, 218] width 98 height 9
click at [57, 223] on div "Shipping method: Need More Information" at bounding box center [426, 218] width 813 height 9
click at [69, 253] on div "Estimated delivery date: Need More Information" at bounding box center [426, 250] width 813 height 9
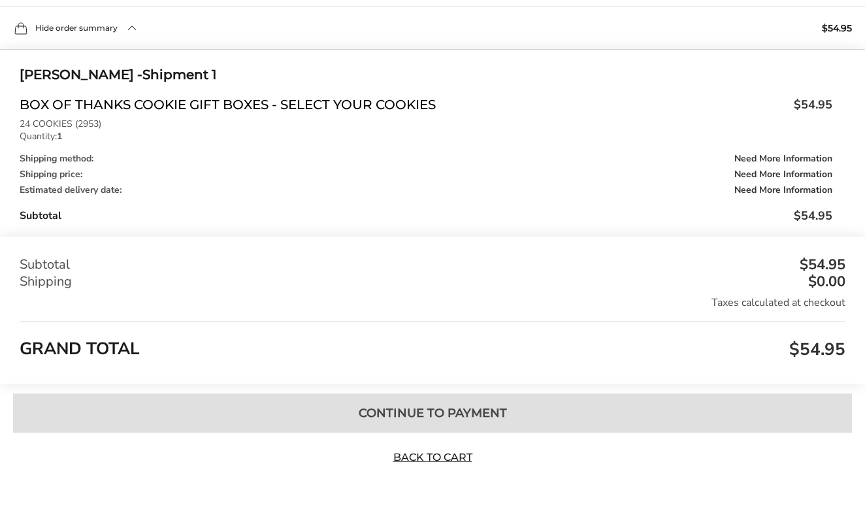
scroll to position [1173, 0]
click at [448, 459] on link "Back to Cart" at bounding box center [432, 457] width 91 height 14
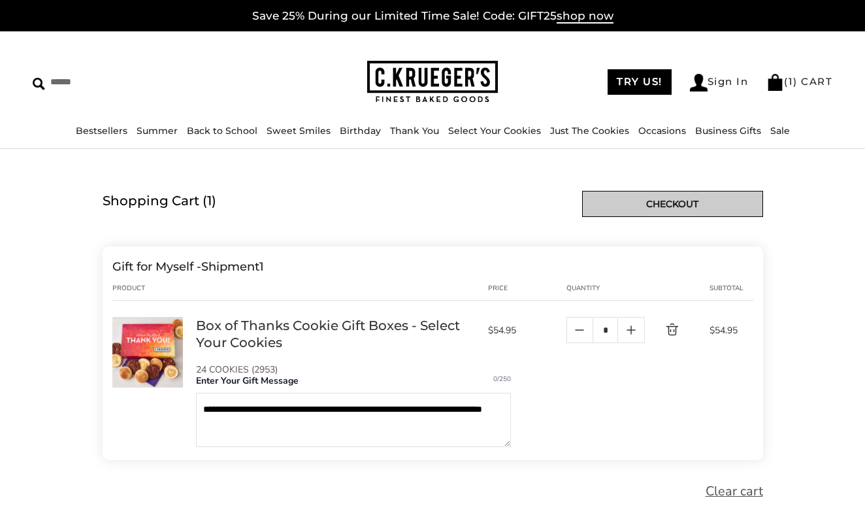
click at [681, 204] on link "Checkout" at bounding box center [672, 204] width 181 height 26
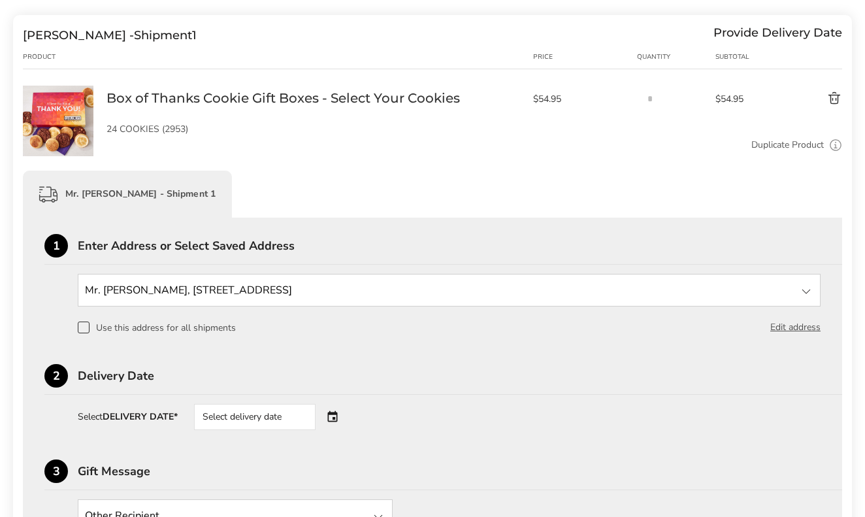
scroll to position [165, 0]
click at [284, 419] on div "Select delivery date" at bounding box center [255, 416] width 122 height 26
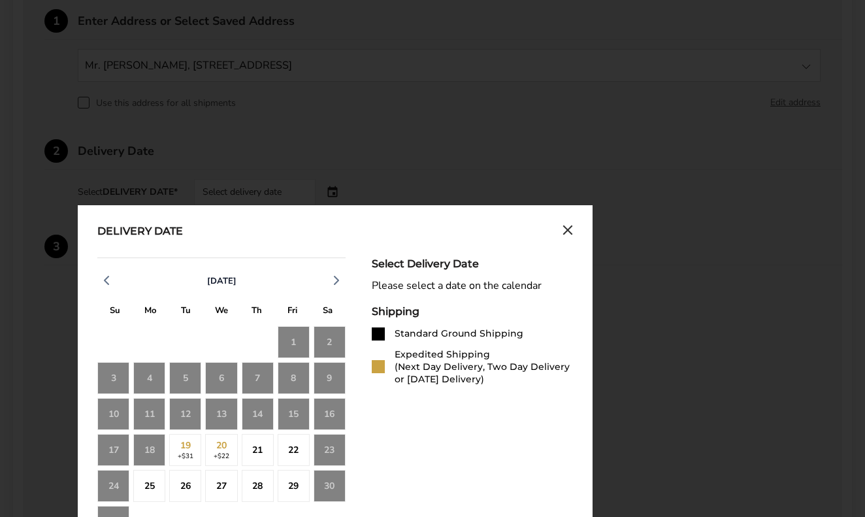
scroll to position [451, 0]
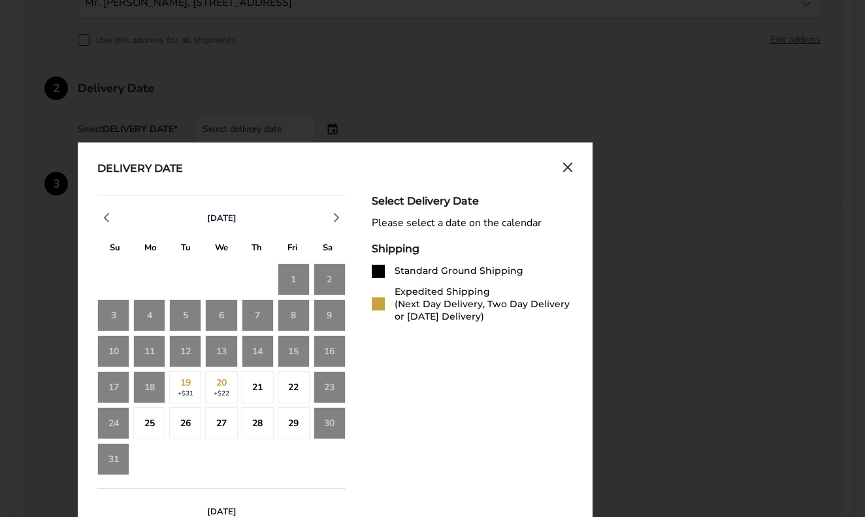
click at [378, 273] on div at bounding box center [378, 271] width 13 height 13
click at [297, 387] on div "22" at bounding box center [294, 387] width 32 height 32
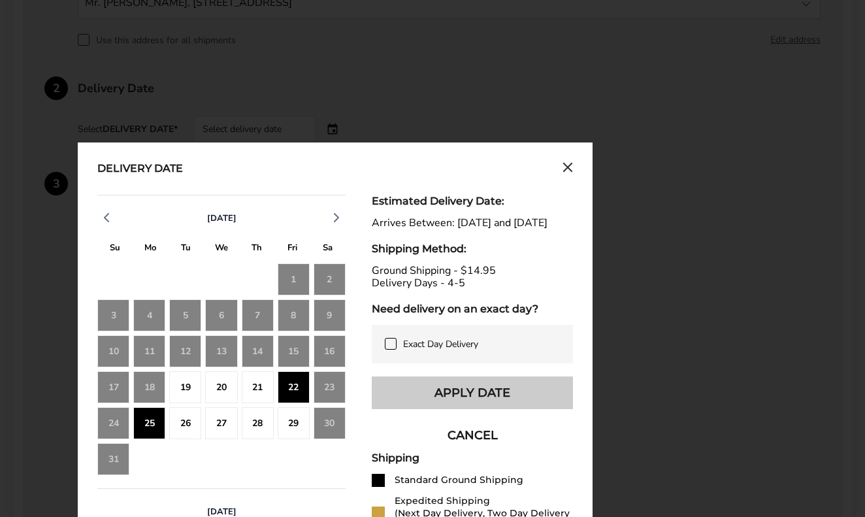
click at [427, 408] on button "Apply Date" at bounding box center [472, 392] width 201 height 33
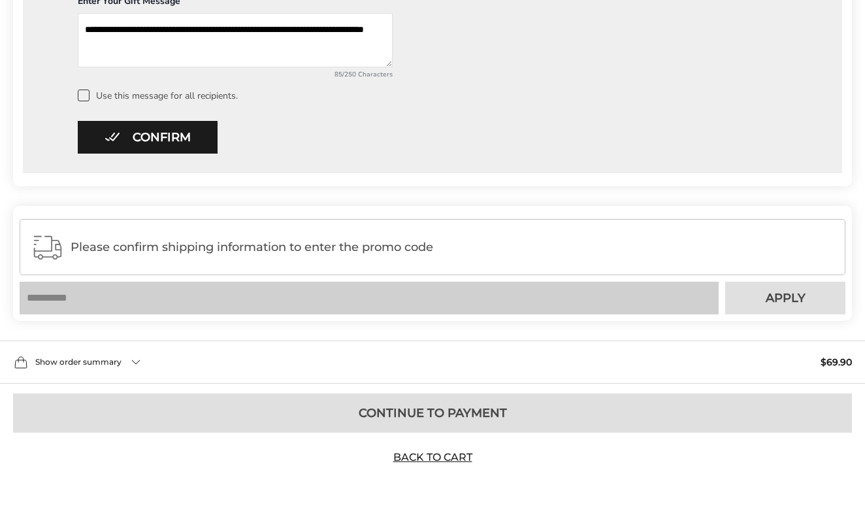
scroll to position [840, 0]
click at [110, 252] on div "Please confirm shipping information to enter the promo code" at bounding box center [433, 247] width 826 height 56
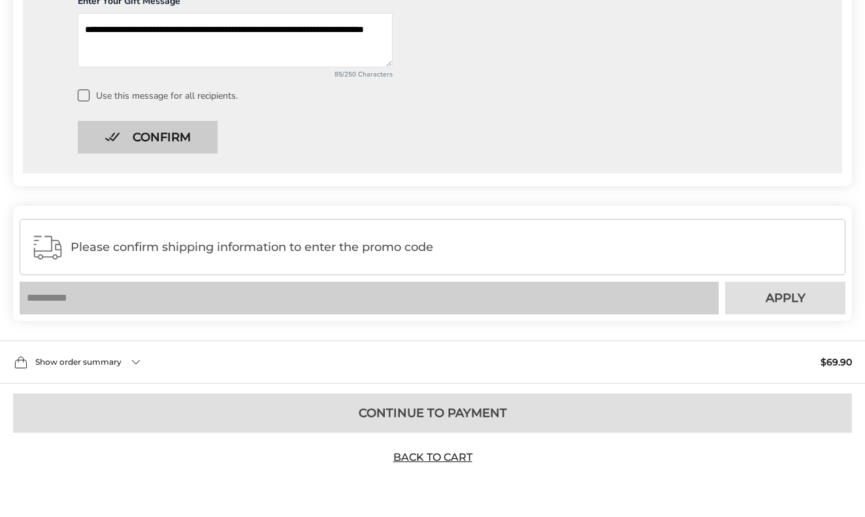
click at [186, 139] on button "Confirm" at bounding box center [148, 137] width 140 height 33
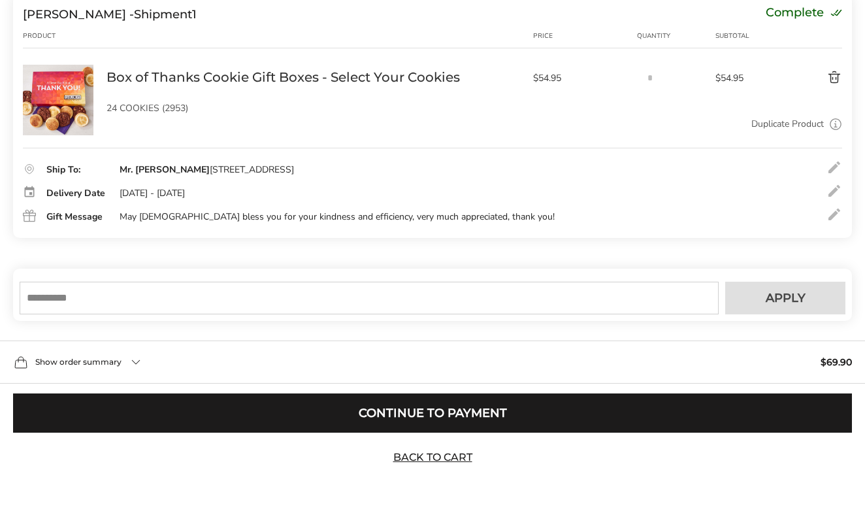
scroll to position [207, 0]
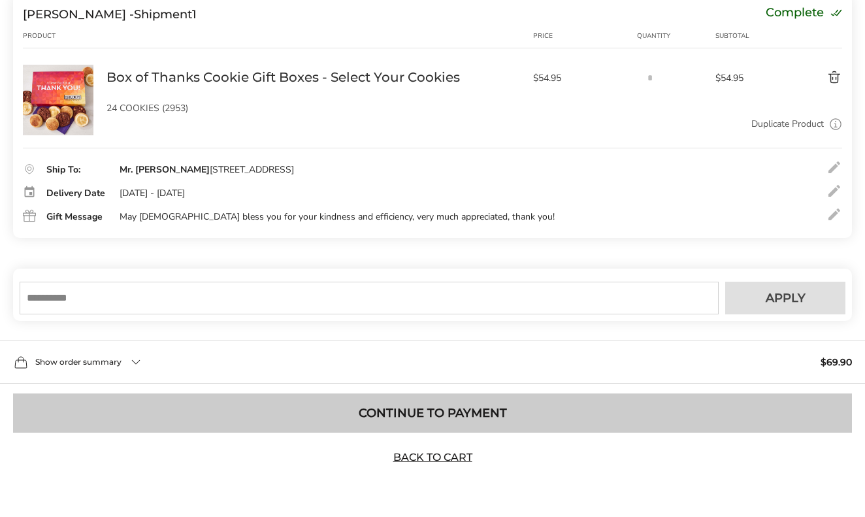
click at [402, 412] on button "Continue to Payment" at bounding box center [432, 412] width 839 height 39
